Goal: Task Accomplishment & Management: Manage account settings

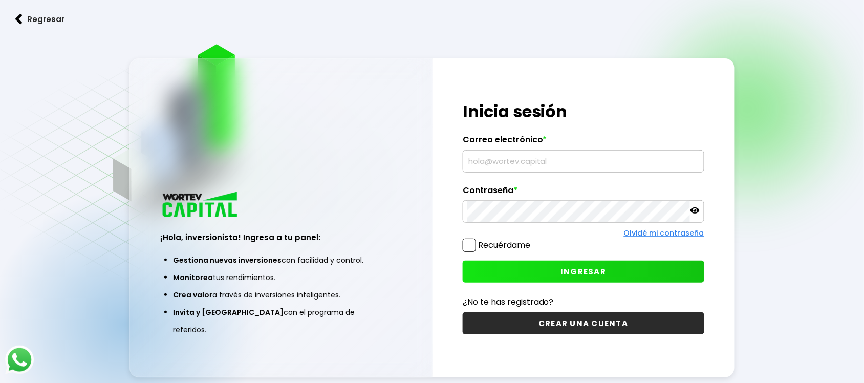
click at [513, 153] on input "text" at bounding box center [583, 160] width 232 height 21
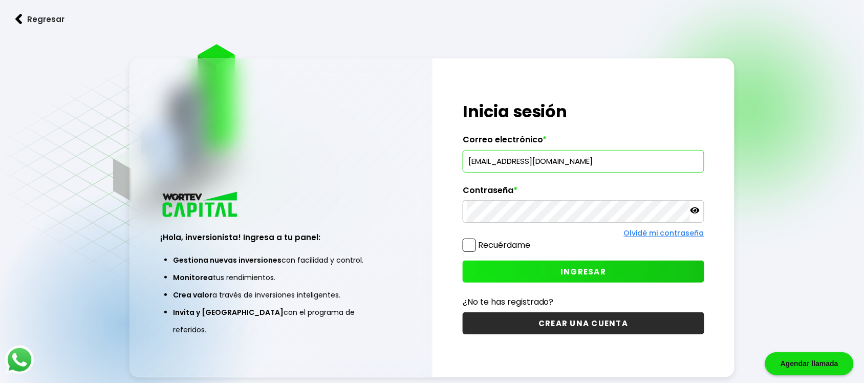
type input "[EMAIL_ADDRESS][DOMAIN_NAME]"
click at [599, 274] on span "INGRESAR" at bounding box center [583, 271] width 46 height 11
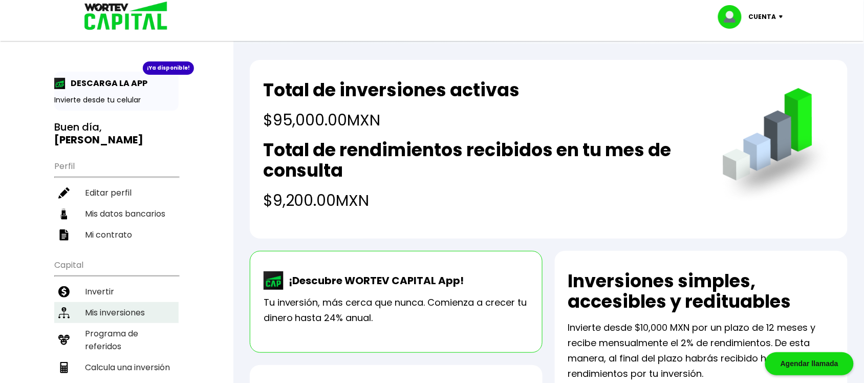
click at [130, 302] on li "Mis inversiones" at bounding box center [116, 312] width 124 height 21
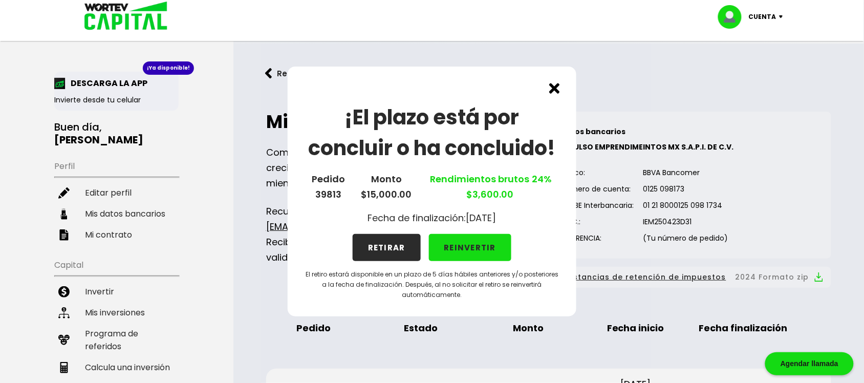
click at [466, 249] on button "REINVERTIR" at bounding box center [470, 247] width 83 height 27
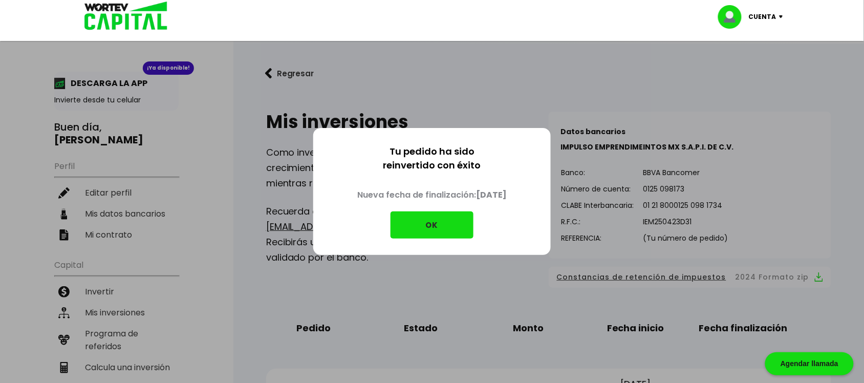
click at [445, 229] on button "OK" at bounding box center [431, 224] width 83 height 27
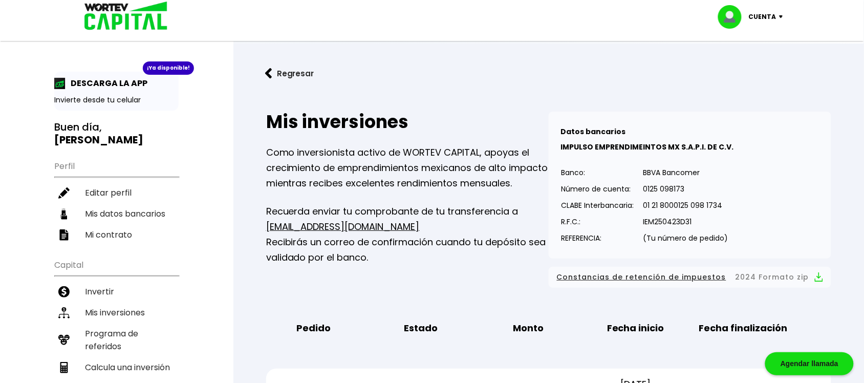
click at [758, 18] on p "Cuenta" at bounding box center [762, 16] width 28 height 15
click at [751, 68] on li "Cerrar sesión" at bounding box center [752, 68] width 82 height 21
